Goal: Navigation & Orientation: Go to known website

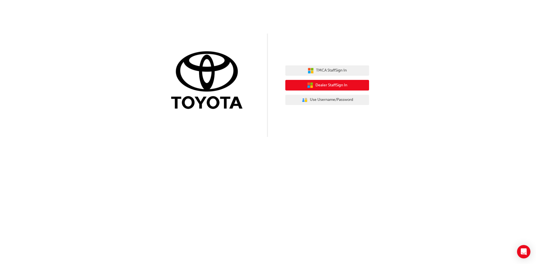
click at [337, 83] on span "Dealer Staff Sign In" at bounding box center [331, 85] width 32 height 6
